Goal: Task Accomplishment & Management: Manage account settings

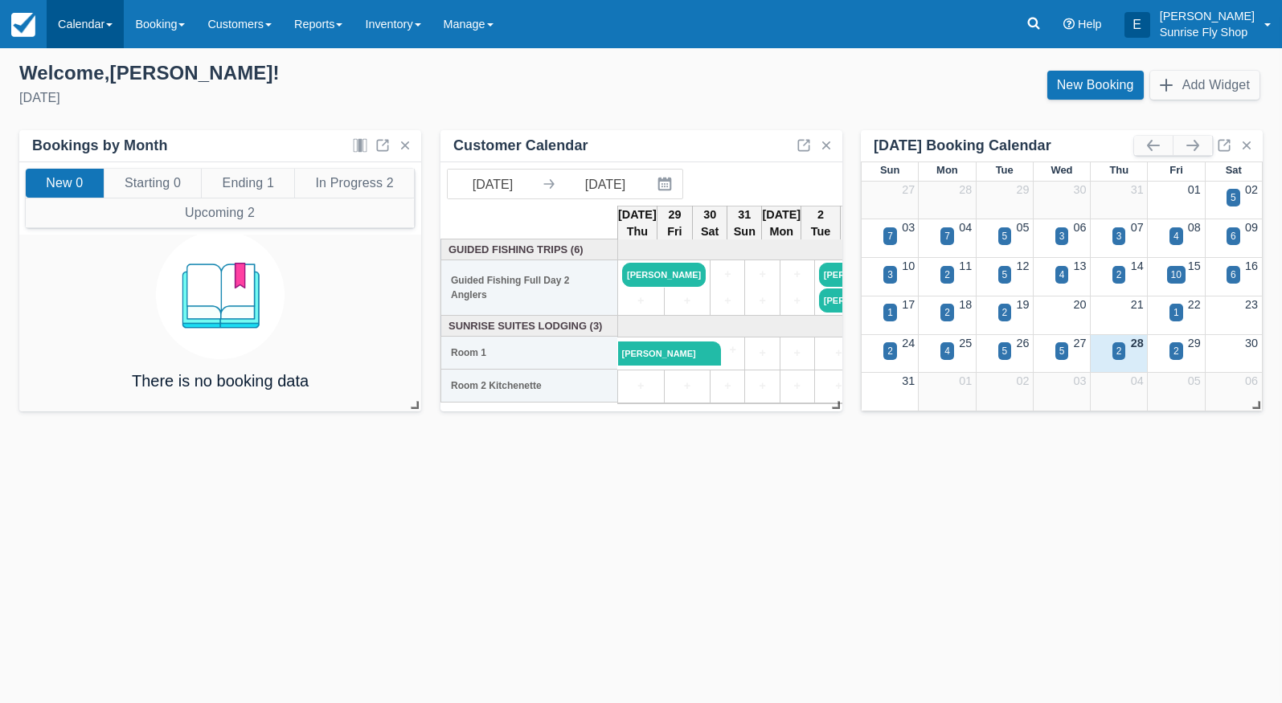
click at [76, 39] on link "Calendar" at bounding box center [85, 24] width 77 height 48
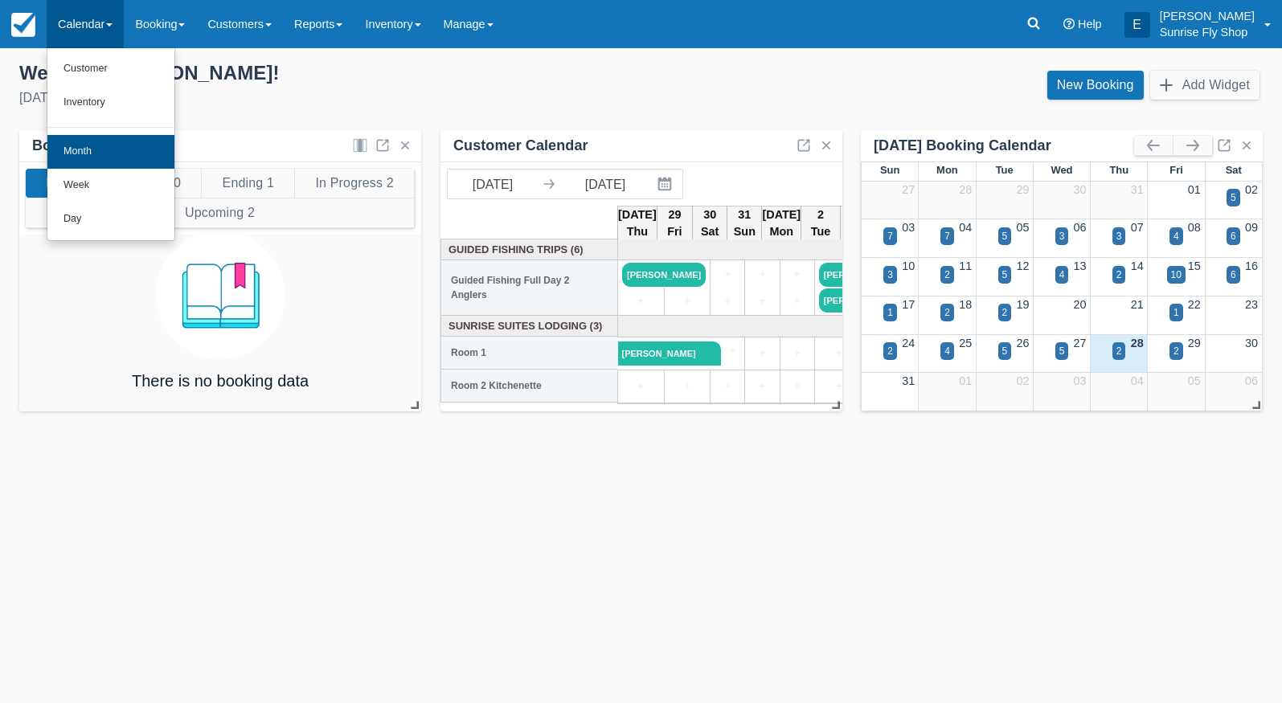
click at [87, 141] on link "Month" at bounding box center [110, 152] width 127 height 34
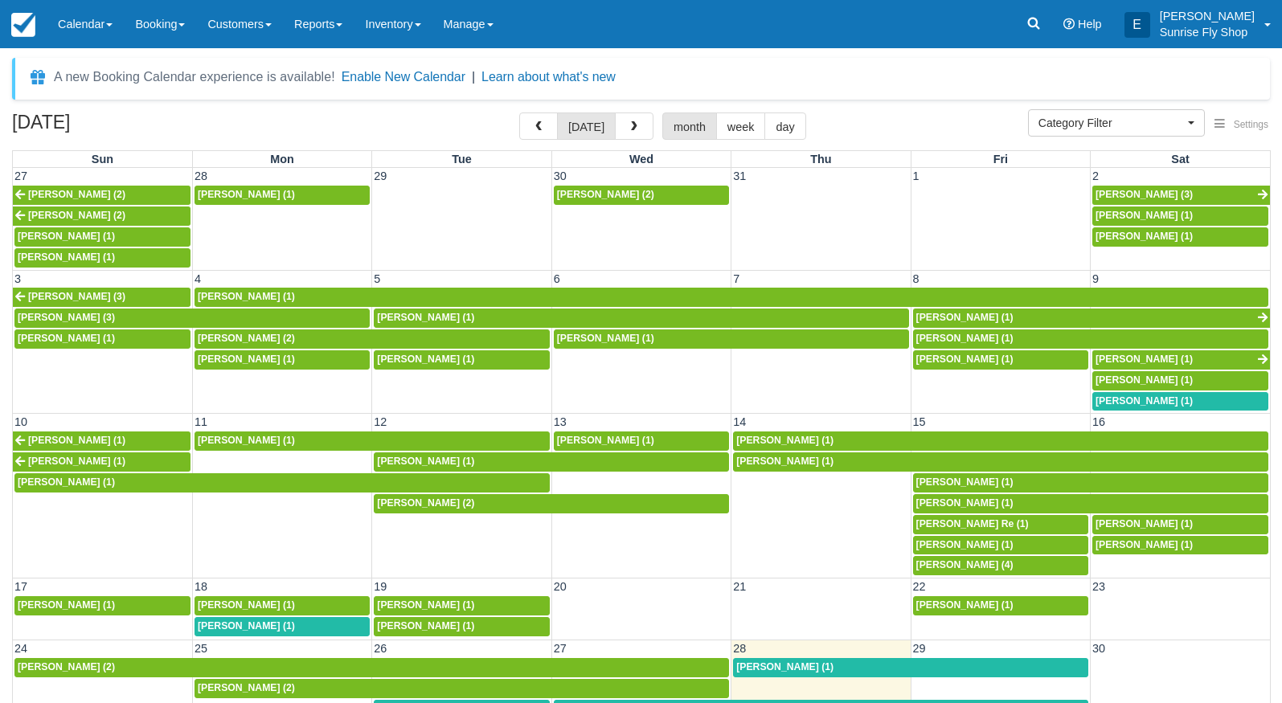
select select
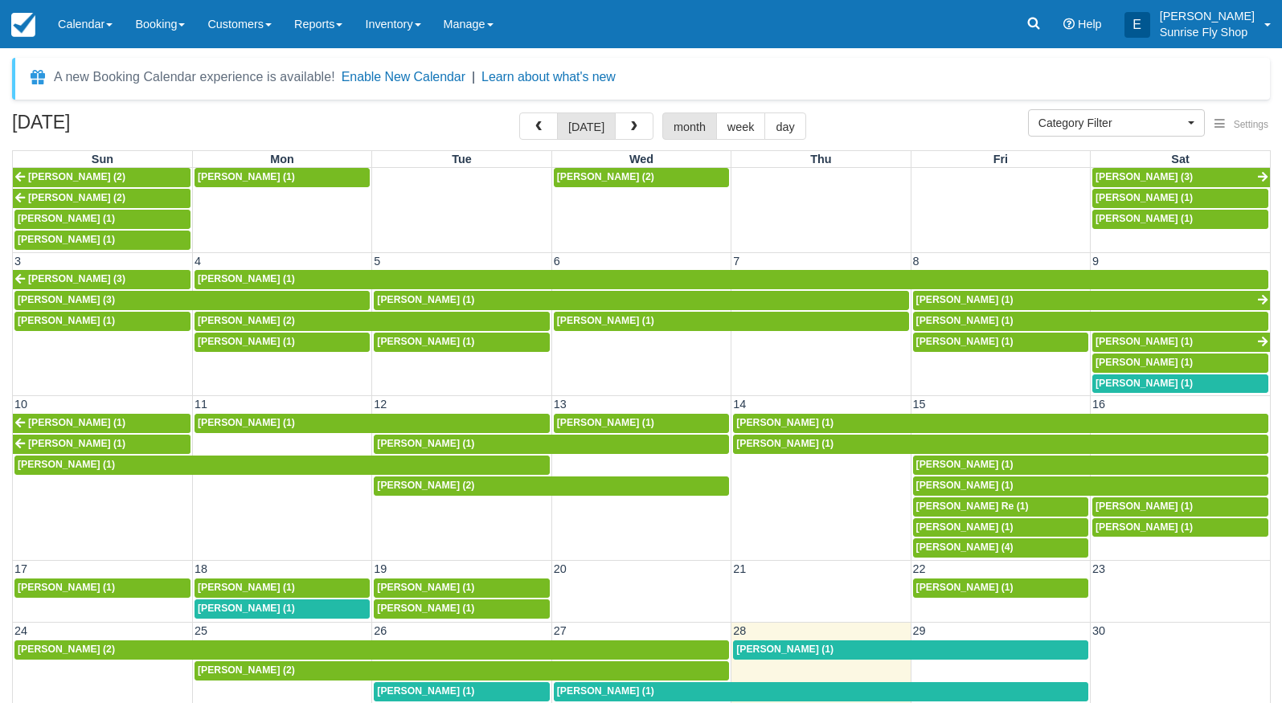
scroll to position [17, 0]
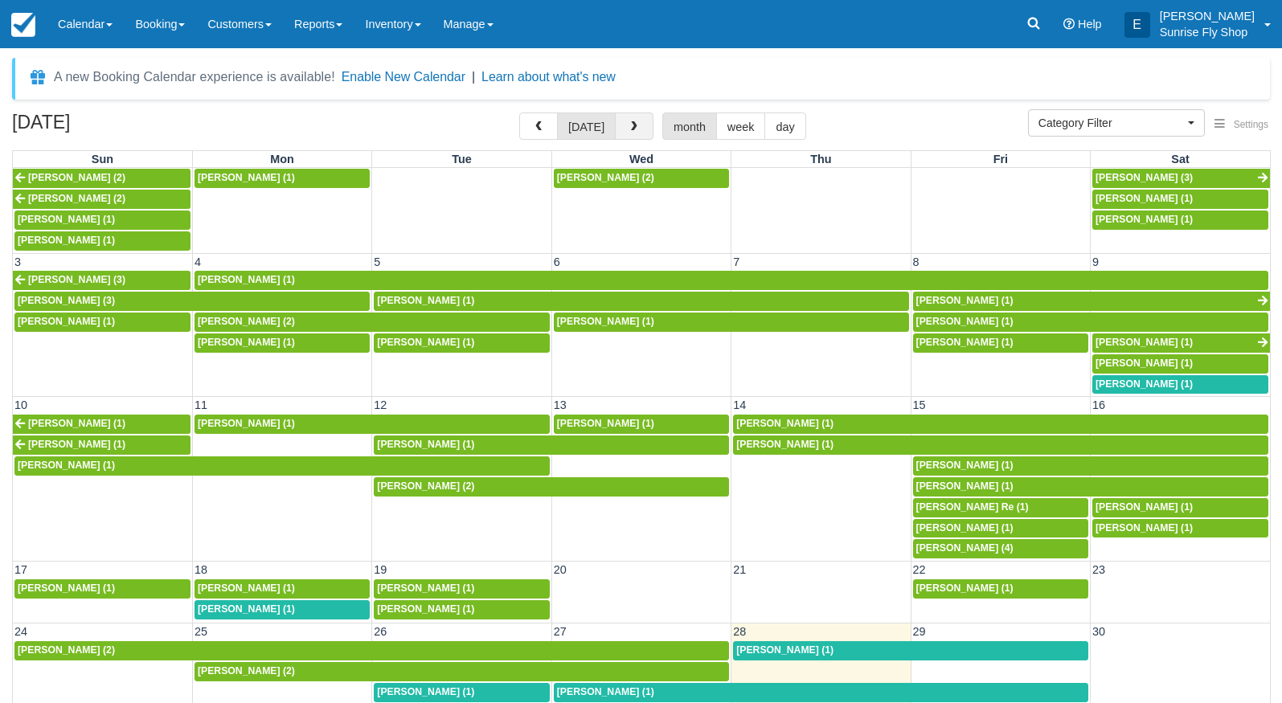
click at [624, 134] on button "button" at bounding box center [634, 126] width 39 height 27
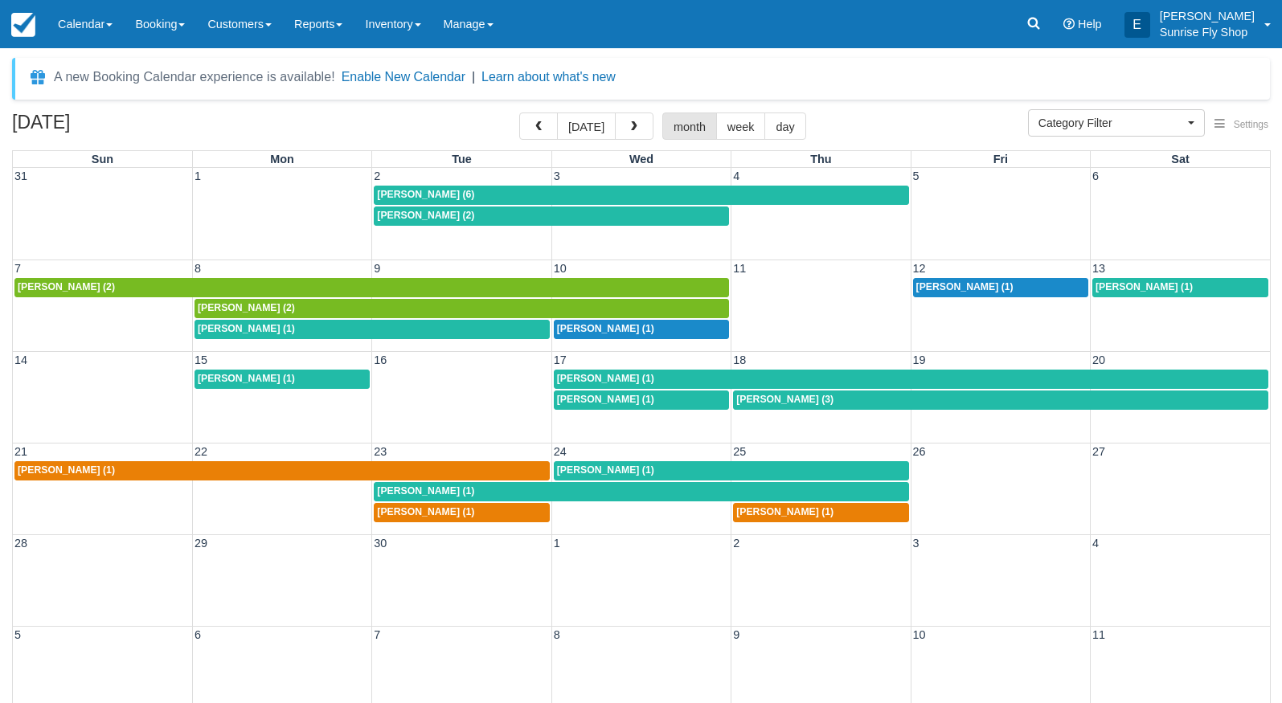
click at [456, 508] on div "Don Carroll (1)" at bounding box center [461, 512] width 169 height 13
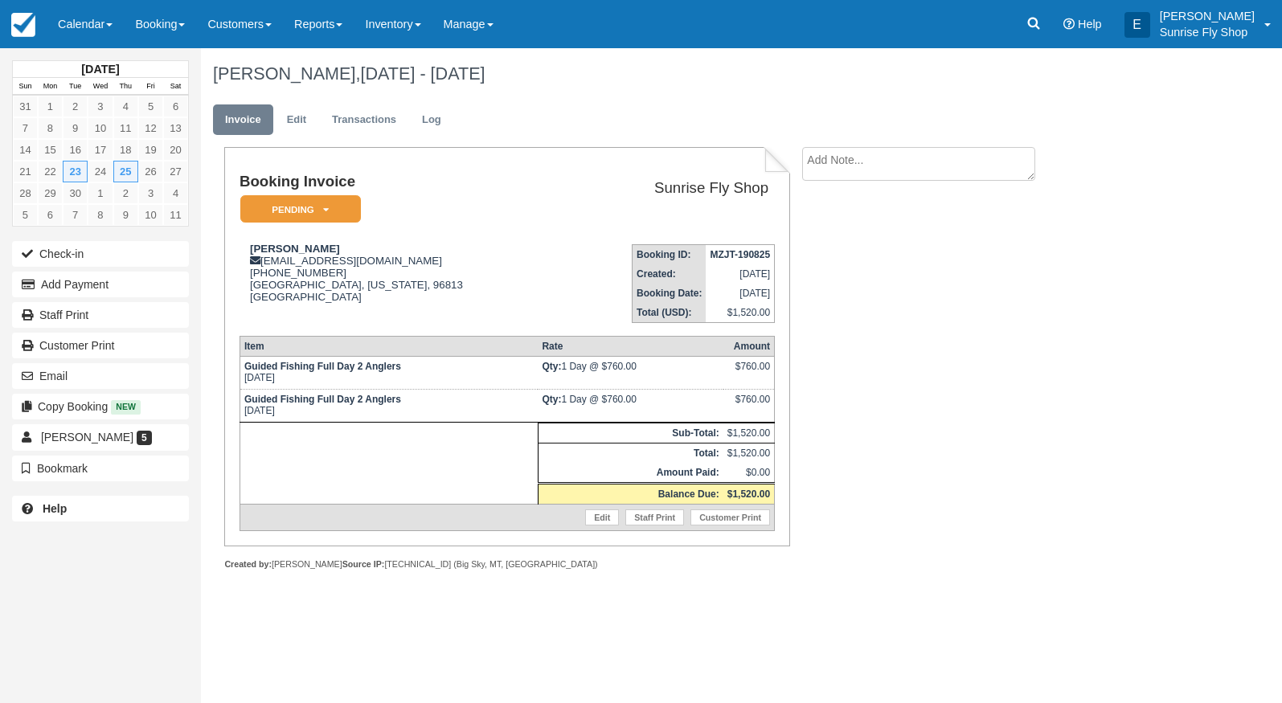
click at [300, 211] on em "Pending" at bounding box center [300, 209] width 121 height 28
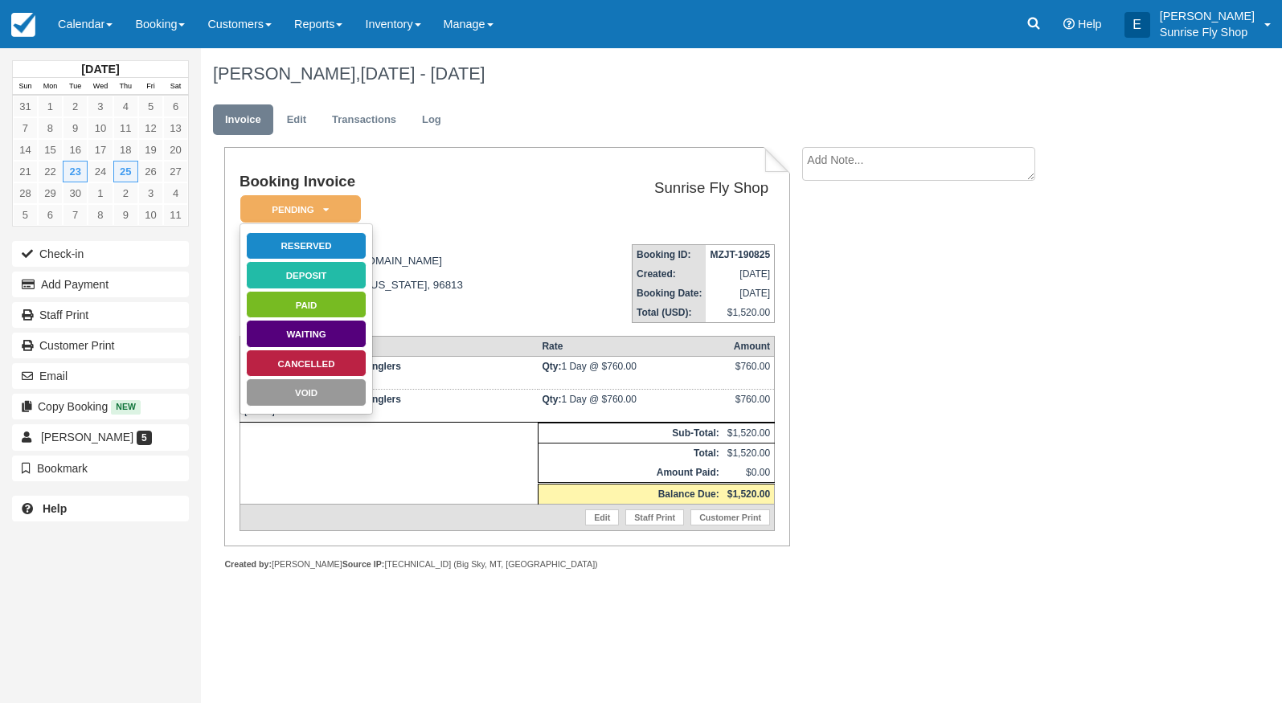
click at [306, 370] on link "Cancelled" at bounding box center [306, 364] width 121 height 28
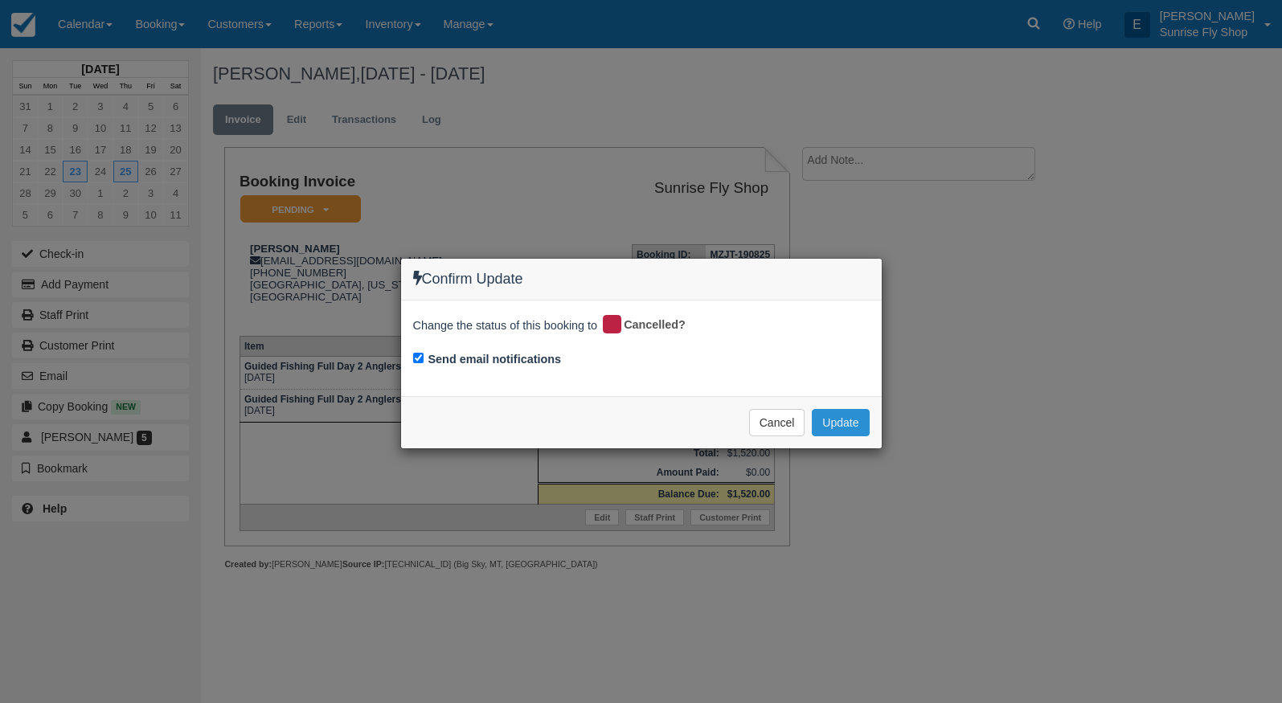
click at [841, 424] on button "Update" at bounding box center [840, 422] width 57 height 27
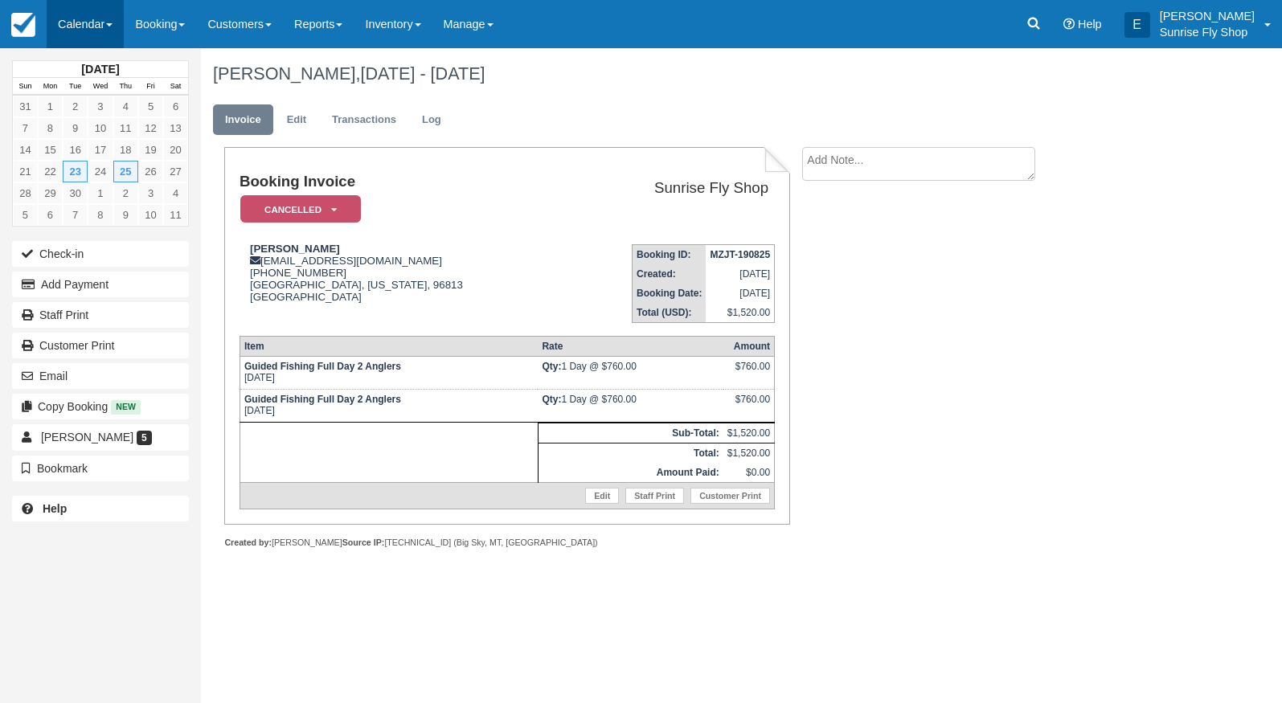
click at [79, 22] on link "Calendar" at bounding box center [85, 24] width 77 height 48
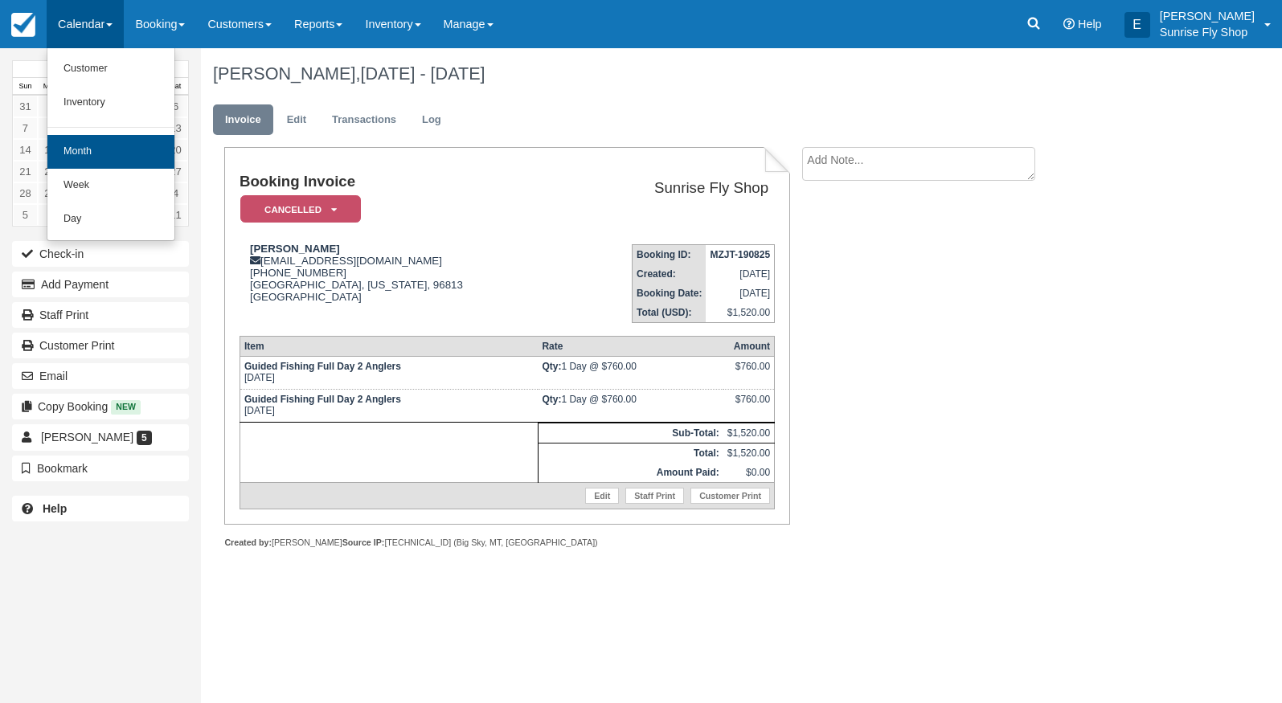
click at [90, 158] on link "Month" at bounding box center [110, 152] width 127 height 34
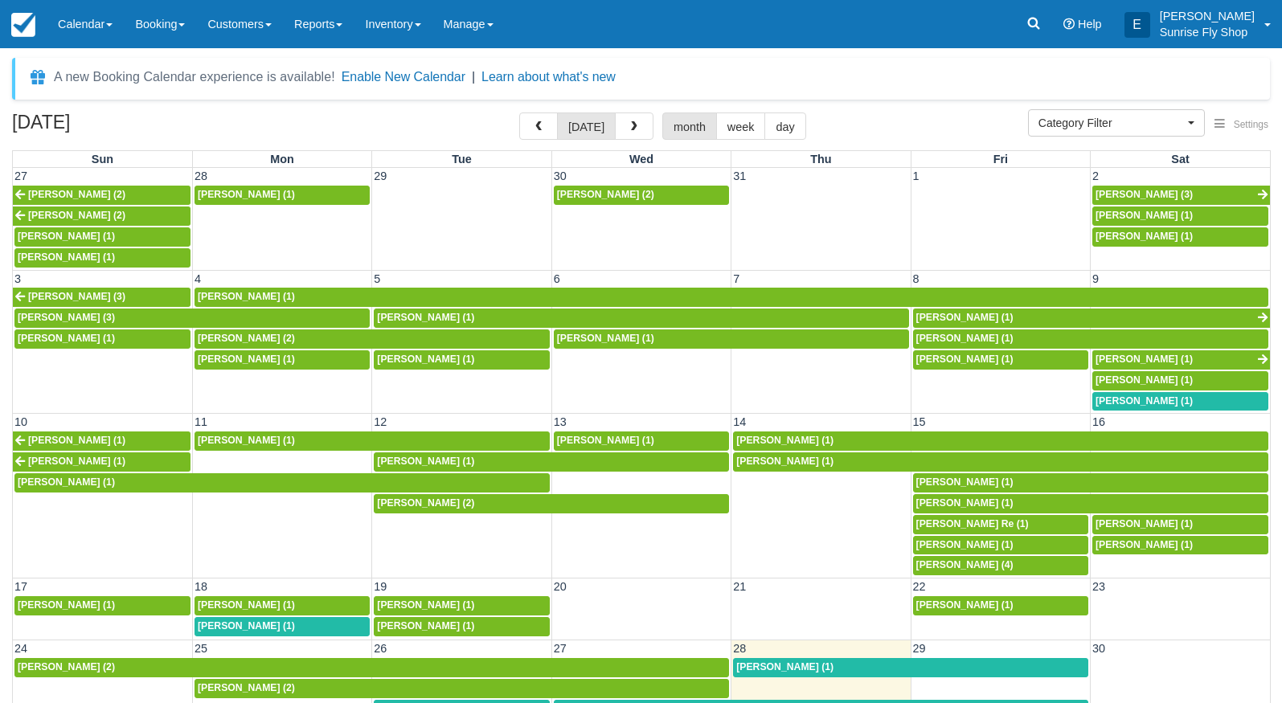
select select
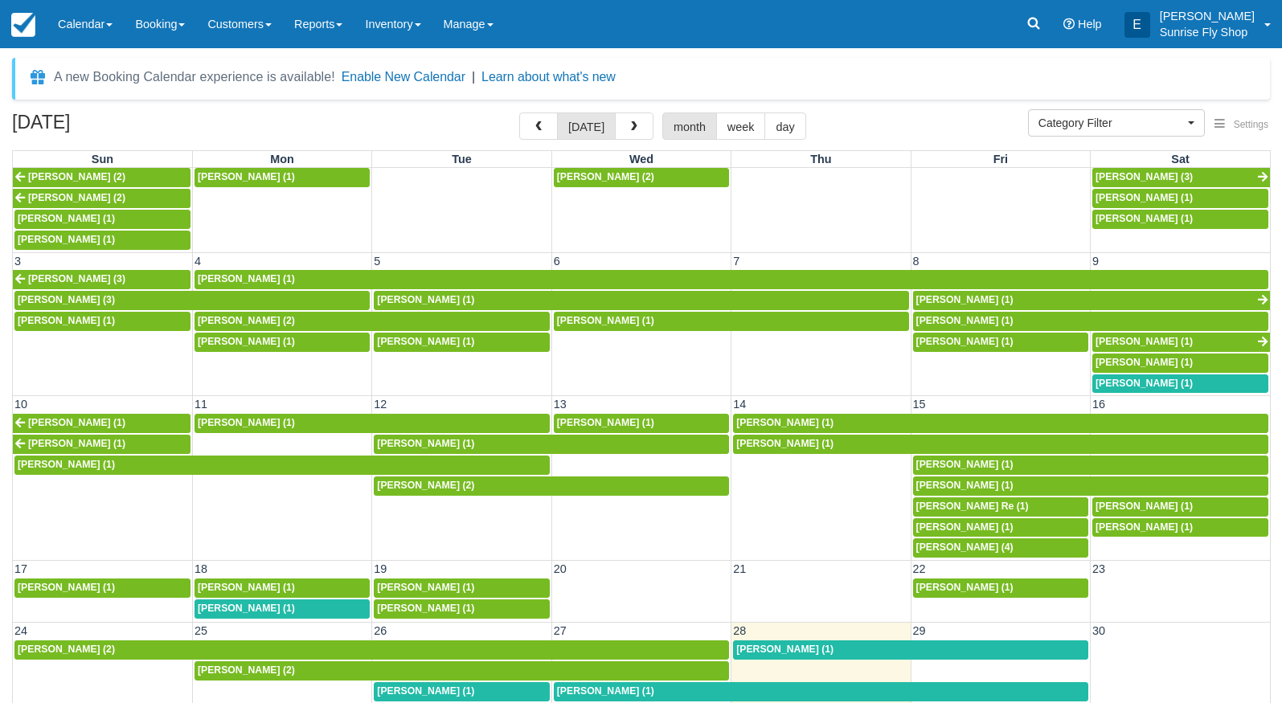
scroll to position [17, 0]
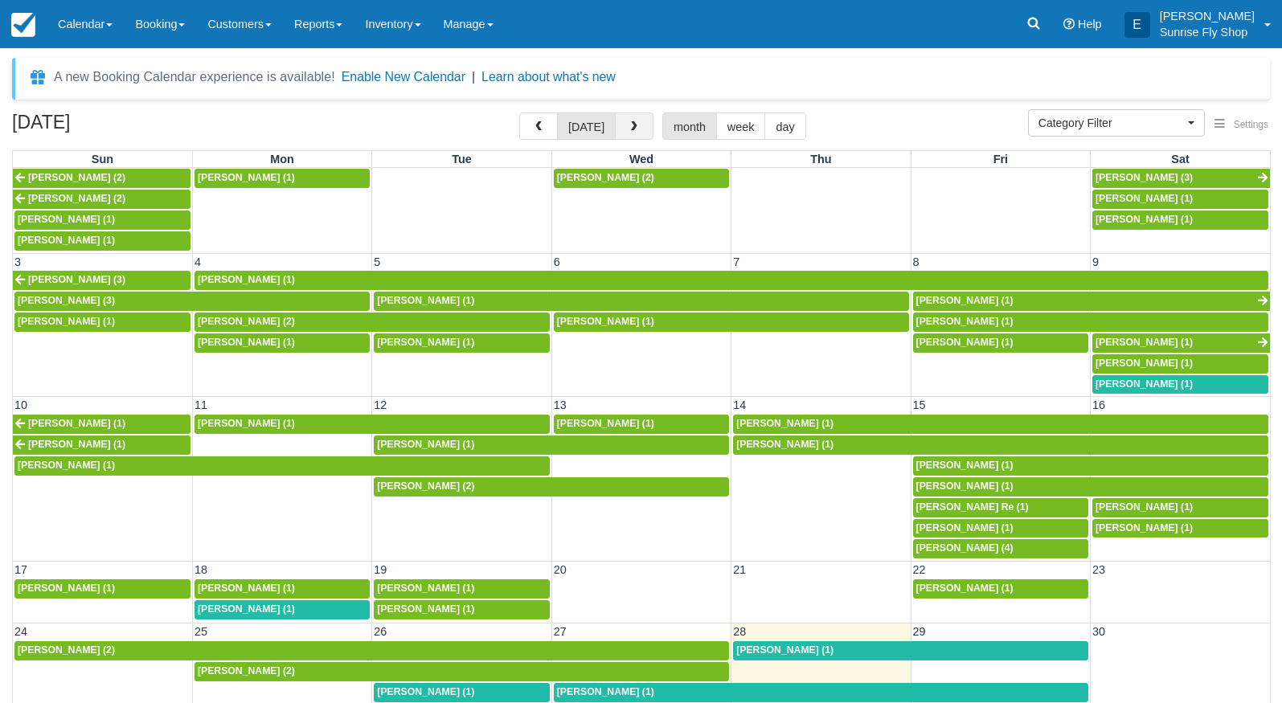
click at [629, 137] on button "button" at bounding box center [634, 126] width 39 height 27
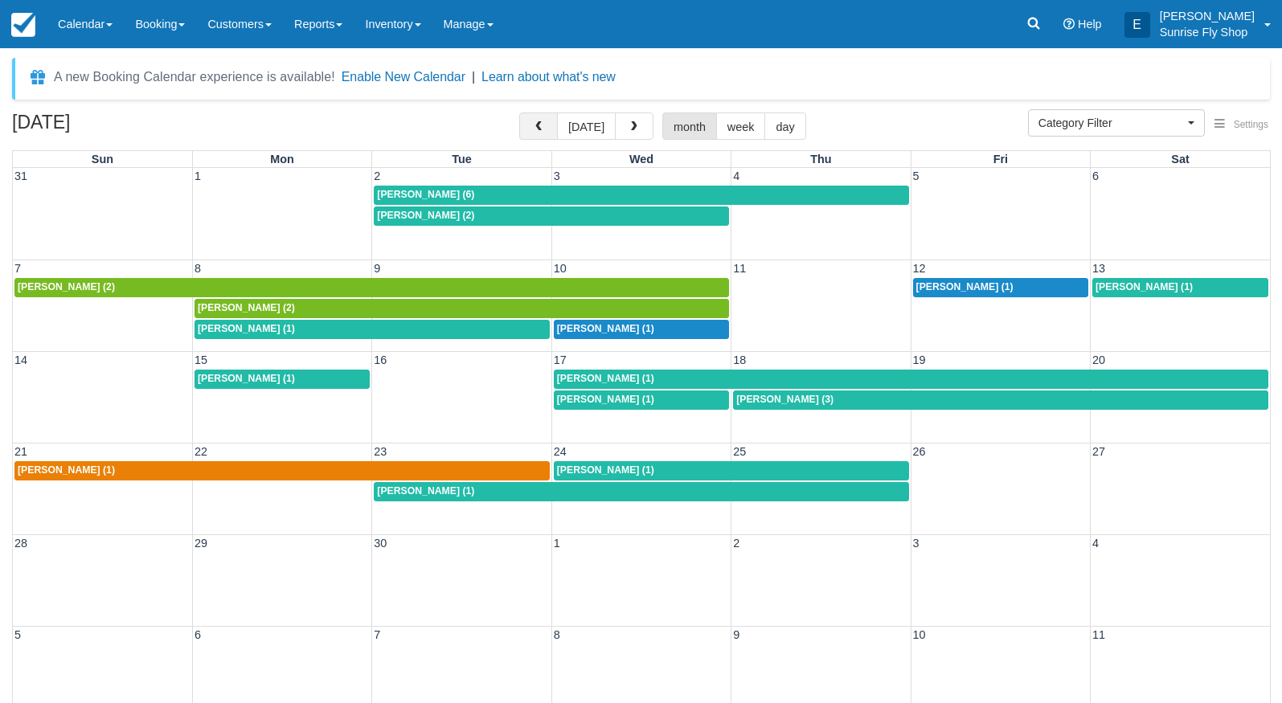
click at [538, 122] on span "button" at bounding box center [538, 126] width 11 height 11
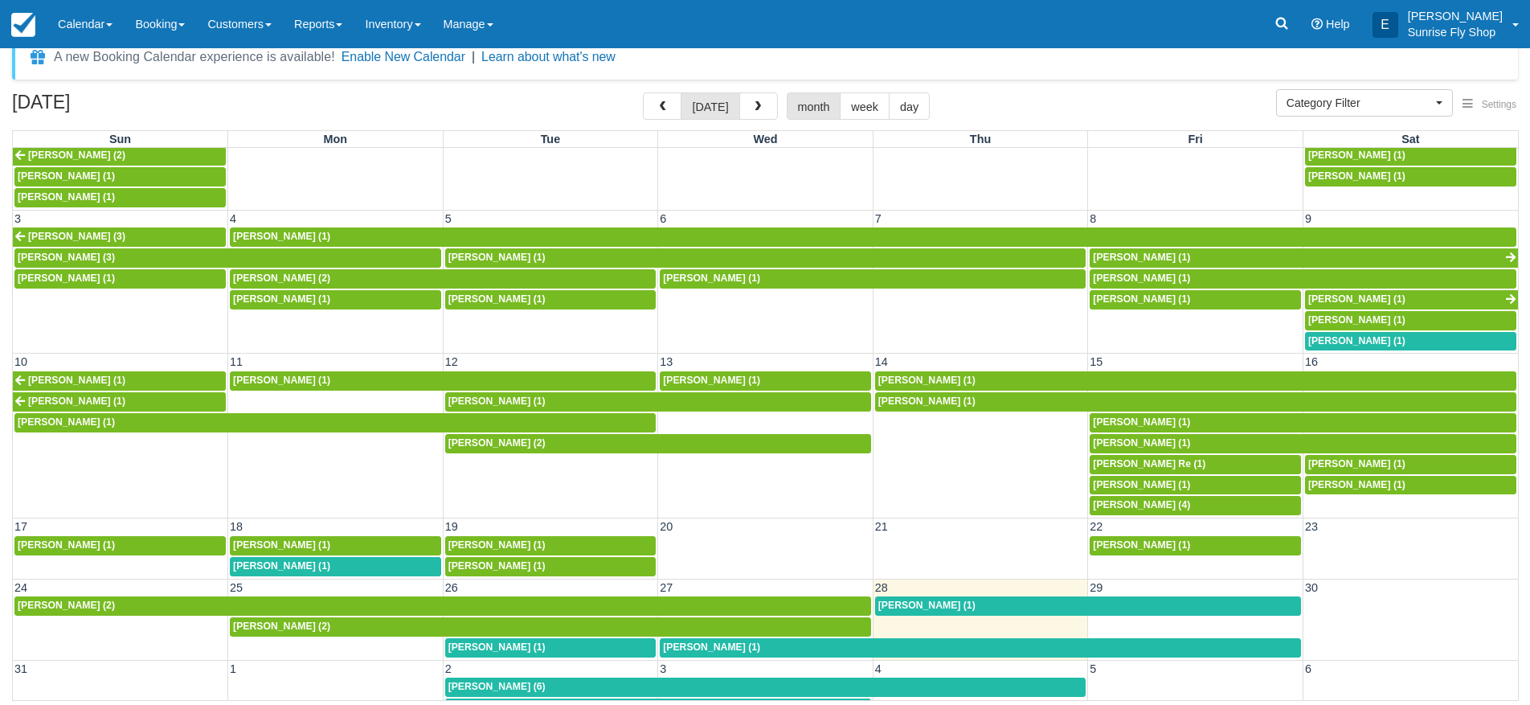
scroll to position [19, 0]
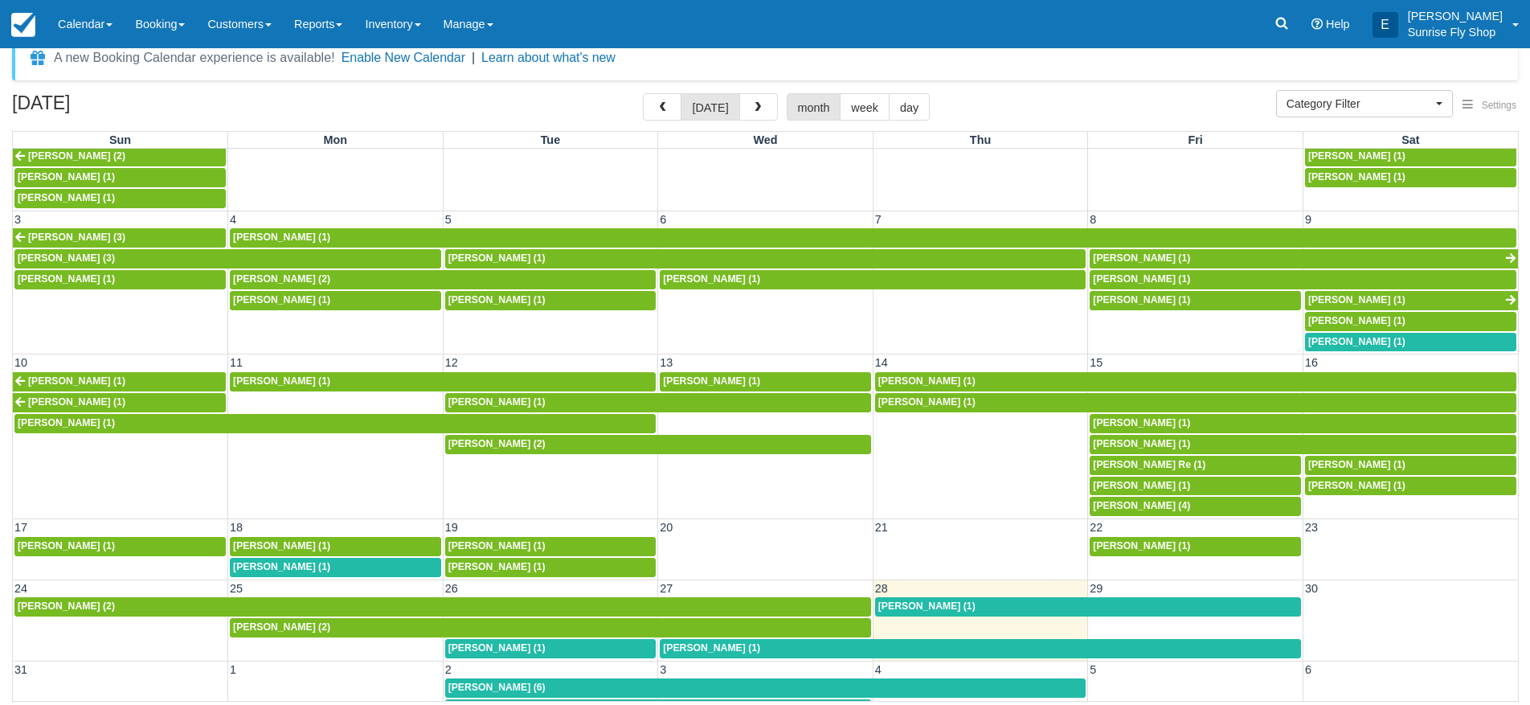
click at [904, 600] on span "[PERSON_NAME] (1)" at bounding box center [926, 605] width 97 height 11
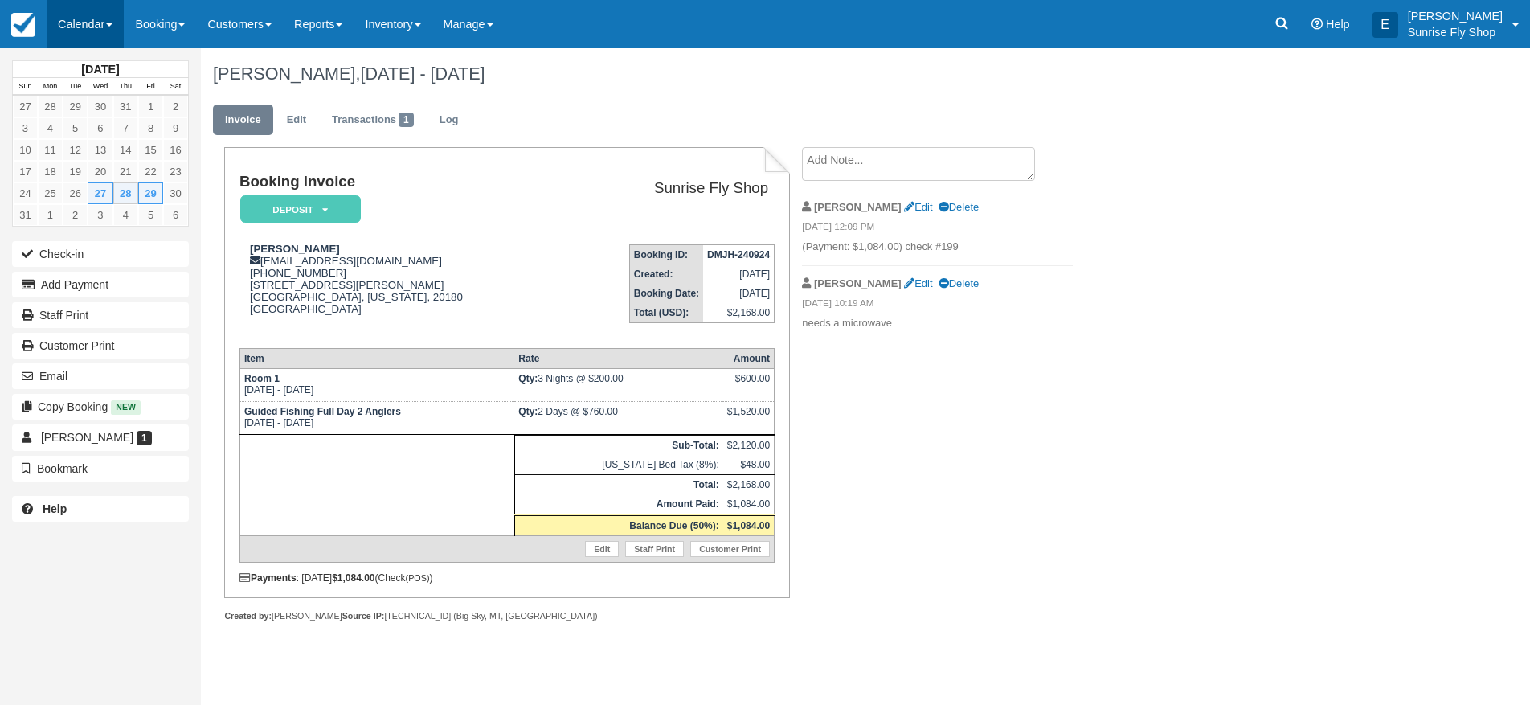
click at [106, 28] on link "Calendar" at bounding box center [85, 24] width 77 height 48
click at [80, 144] on link "Month" at bounding box center [110, 152] width 127 height 34
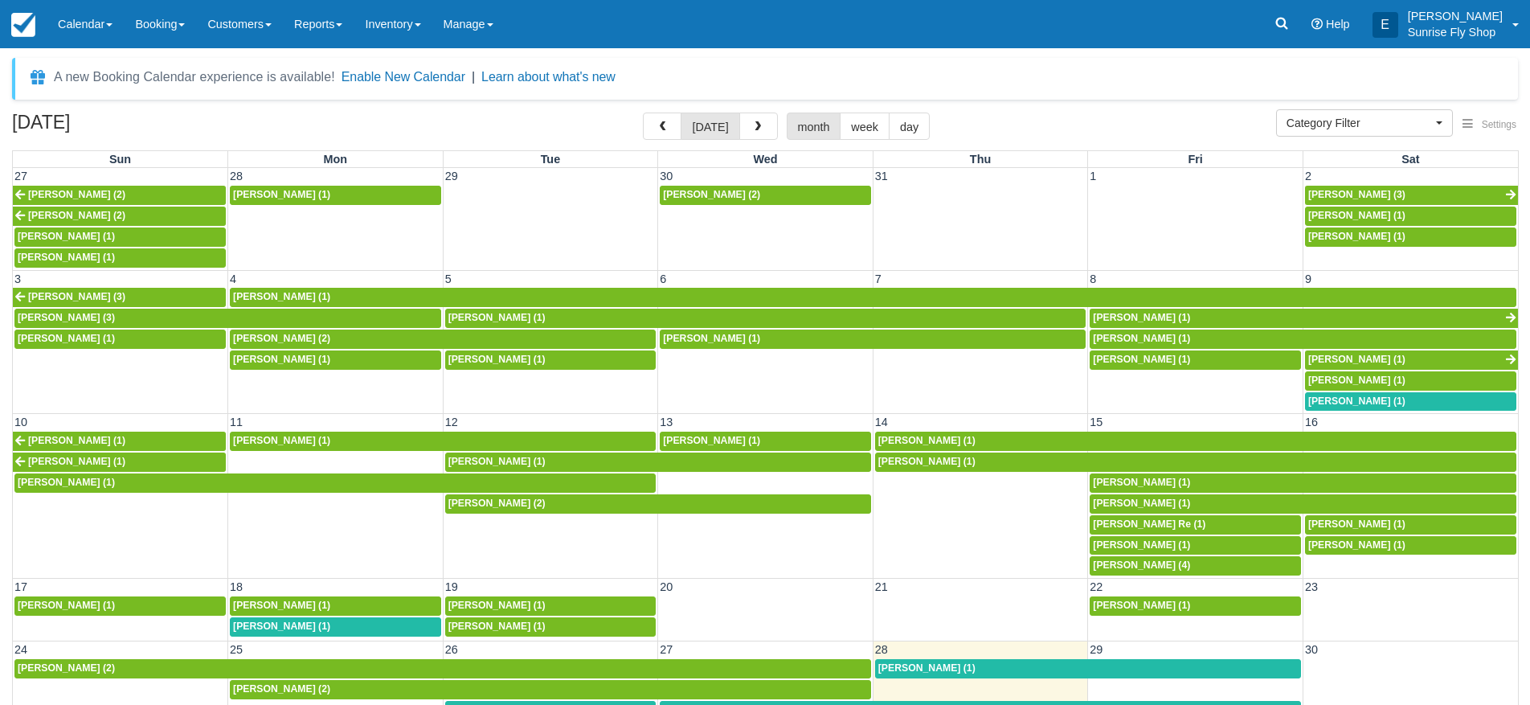
select select
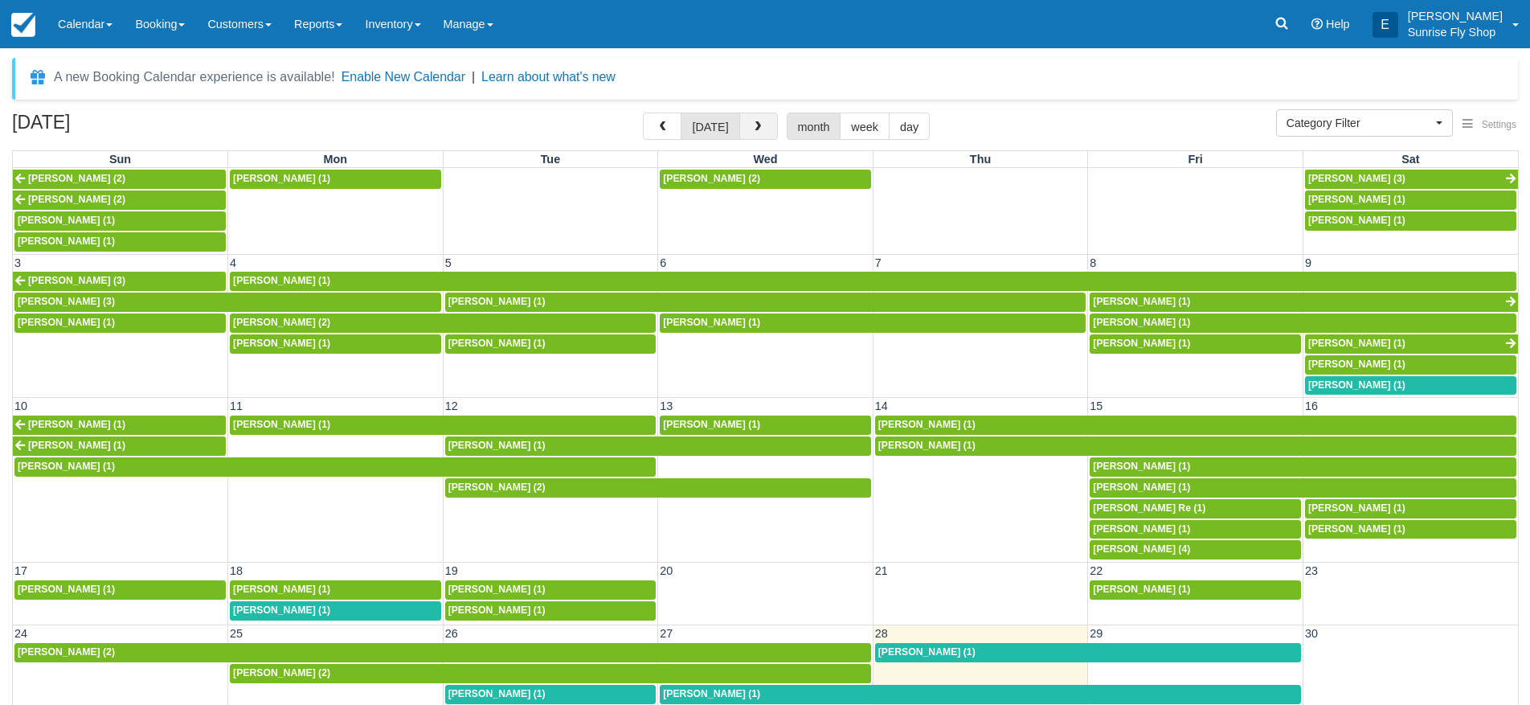
click at [756, 127] on span "button" at bounding box center [757, 126] width 11 height 11
